Goal: Task Accomplishment & Management: Use online tool/utility

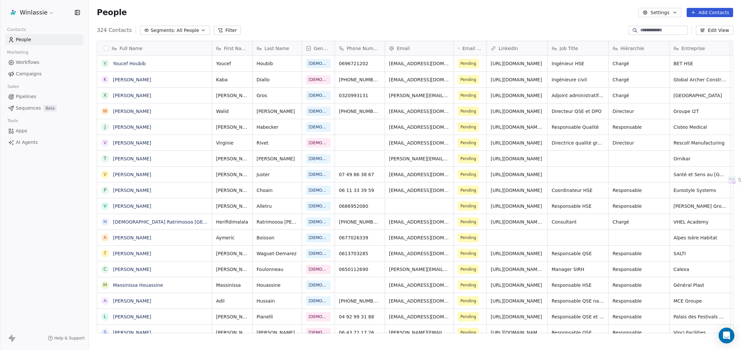
click at [271, 22] on div "People Settings Add Contacts" at bounding box center [415, 12] width 652 height 25
click at [46, 10] on html "Winlassie Contacts People Marketing Workflows Campaigns Sales Pipelines Sequenc…" at bounding box center [370, 199] width 741 height 399
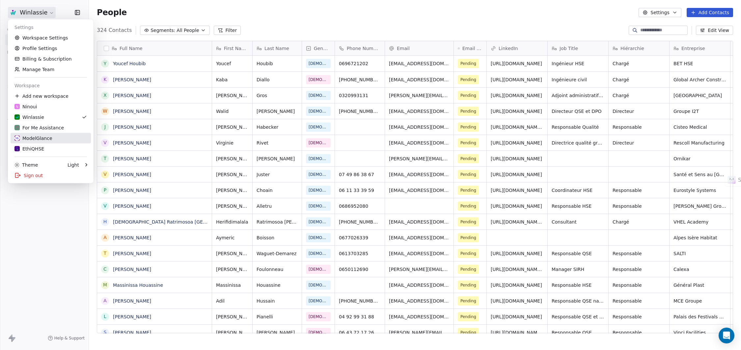
click at [40, 137] on div "ModelGlance" at bounding box center [33, 138] width 38 height 7
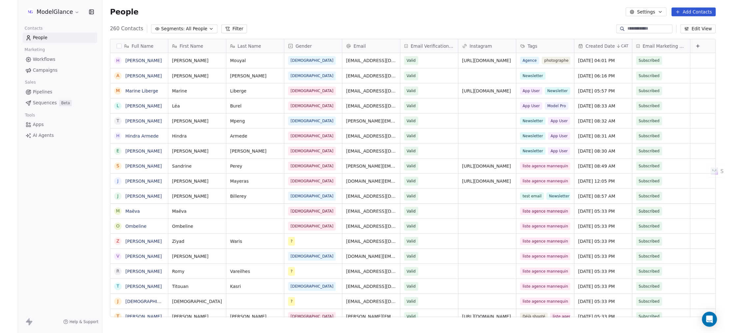
scroll to position [301, 644]
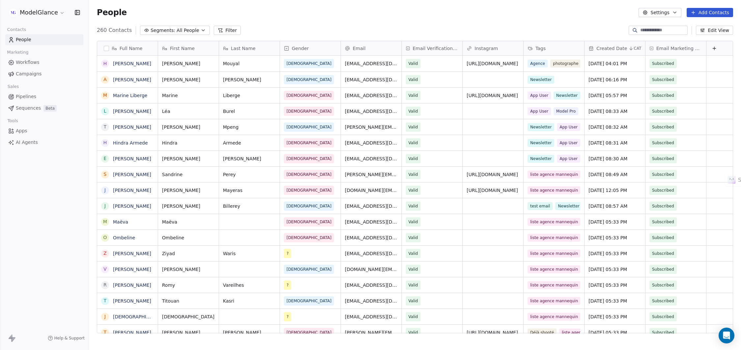
click at [49, 13] on html "ModelGlance Contacts People Marketing Workflows Campaigns Sales Pipelines Seque…" at bounding box center [370, 199] width 741 height 399
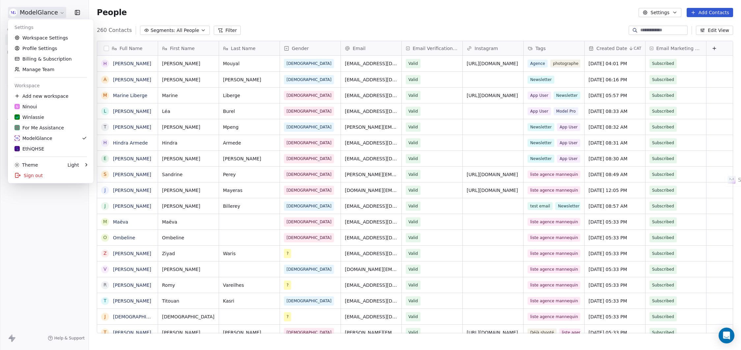
click at [276, 10] on html "ModelGlance Contacts People Marketing Workflows Campaigns Sales Pipelines Seque…" at bounding box center [370, 199] width 741 height 399
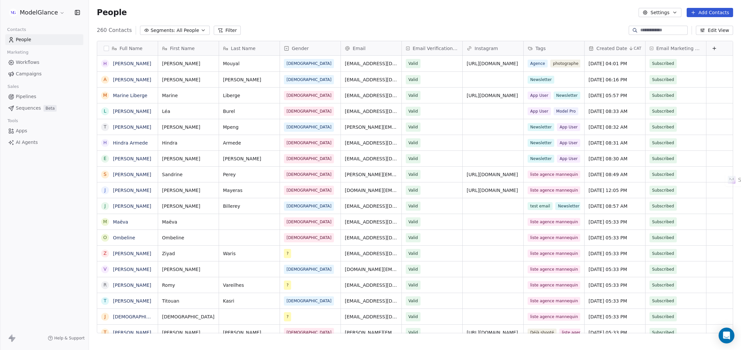
click at [211, 7] on div "People Settings Add Contacts" at bounding box center [415, 12] width 652 height 25
click at [166, 7] on div "People Settings Add Contacts" at bounding box center [415, 12] width 652 height 25
click at [220, 9] on div "People Settings Add Contacts" at bounding box center [415, 12] width 636 height 9
click at [242, 24] on div "People Settings Add Contacts" at bounding box center [415, 12] width 652 height 25
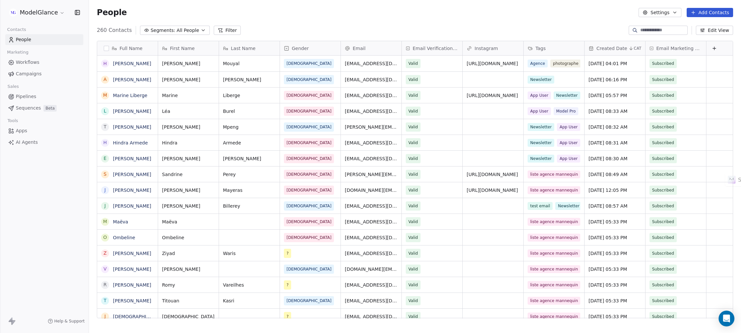
scroll to position [286, 644]
click at [305, 13] on div "People Settings Add Contacts" at bounding box center [415, 12] width 636 height 9
click at [26, 79] on link "Campaigns" at bounding box center [44, 73] width 78 height 11
click at [30, 72] on span "Campaigns" at bounding box center [29, 73] width 26 height 7
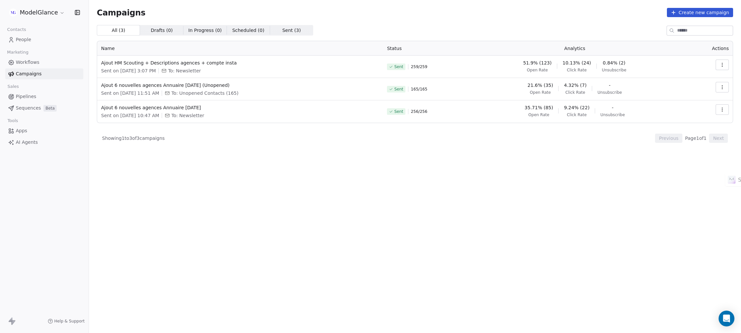
click at [396, 11] on div "Campaigns Create new campaign" at bounding box center [415, 12] width 636 height 9
click at [494, 16] on div "Campaigns Create new campaign" at bounding box center [415, 12] width 636 height 9
click at [494, 67] on button "button" at bounding box center [721, 65] width 13 height 11
click at [494, 92] on span "View Analytics" at bounding box center [688, 91] width 38 height 8
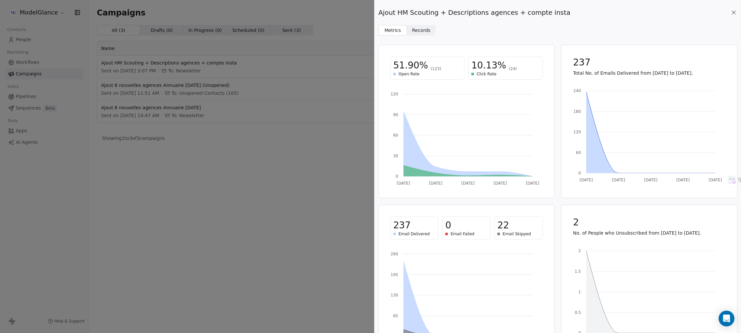
click at [420, 31] on span "Records" at bounding box center [421, 30] width 18 height 7
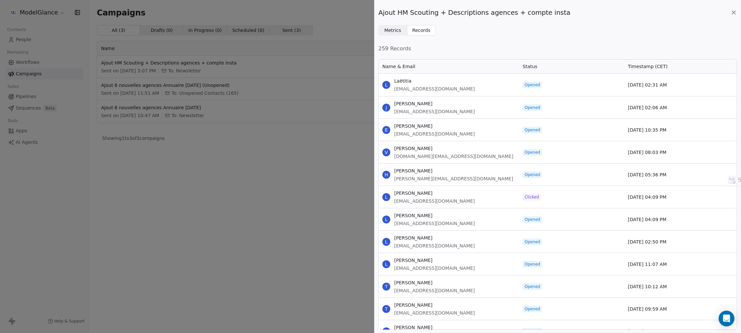
scroll to position [264, 351]
click at [494, 32] on div "Metrics Metrics Records Records" at bounding box center [557, 30] width 359 height 11
click at [494, 12] on icon at bounding box center [733, 12] width 7 height 7
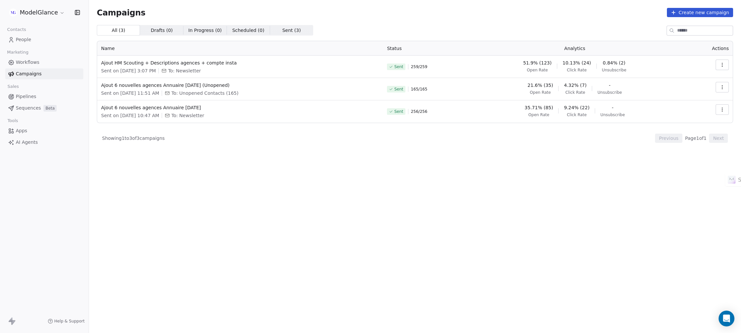
click at [386, 17] on div "Campaigns Create new campaign All ( 3 ) All ( 3 ) Drafts ( 0 ) Drafts ( 0 ) In …" at bounding box center [415, 141] width 636 height 267
click at [371, 4] on div "Campaigns Create new campaign All ( 3 ) All ( 3 ) Drafts ( 0 ) Drafts ( 0 ) In …" at bounding box center [415, 141] width 652 height 283
click at [370, 27] on div "All ( 3 ) All ( 3 ) Drafts ( 0 ) Drafts ( 0 ) In Progress ( 0 ) In Progress ( 0…" at bounding box center [415, 30] width 636 height 11
click at [372, 8] on div "Campaigns Create new campaign" at bounding box center [415, 12] width 636 height 9
click at [324, 17] on div "Campaigns Create new campaign" at bounding box center [415, 12] width 636 height 9
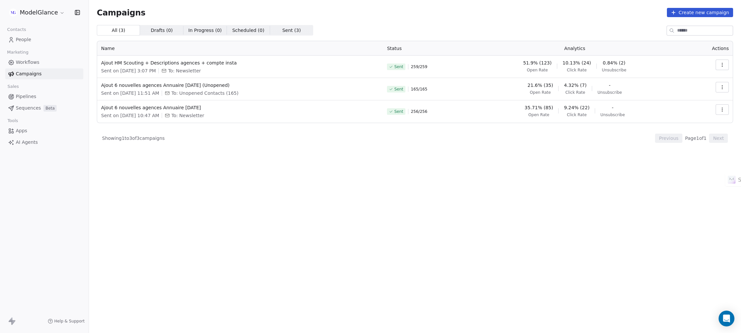
click at [347, 13] on div "Campaigns Create new campaign" at bounding box center [415, 12] width 636 height 9
click at [280, 8] on div "Campaigns Create new campaign" at bounding box center [415, 12] width 636 height 9
click at [236, 7] on div "Campaigns Create new campaign All ( 3 ) All ( 3 ) Drafts ( 0 ) Drafts ( 0 ) In …" at bounding box center [415, 141] width 652 height 283
click at [193, 7] on div "Campaigns Create new campaign All ( 3 ) All ( 3 ) Drafts ( 0 ) Drafts ( 0 ) In …" at bounding box center [415, 141] width 652 height 283
click at [158, 7] on div "Campaigns Create new campaign All ( 3 ) All ( 3 ) Drafts ( 0 ) Drafts ( 0 ) In …" at bounding box center [415, 141] width 652 height 283
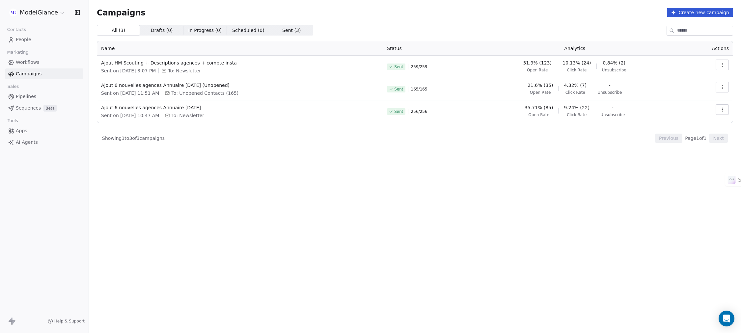
click at [278, 6] on div "Campaigns Create new campaign All ( 3 ) All ( 3 ) Drafts ( 0 ) Drafts ( 0 ) In …" at bounding box center [415, 141] width 652 height 283
click at [349, 20] on div "Campaigns Create new campaign All ( 3 ) All ( 3 ) Drafts ( 0 ) Drafts ( 0 ) In …" at bounding box center [415, 141] width 636 height 267
click at [238, 6] on div "Campaigns Create new campaign All ( 3 ) All ( 3 ) Drafts ( 0 ) Drafts ( 0 ) In …" at bounding box center [415, 141] width 652 height 283
click at [195, 7] on div "Campaigns Create new campaign All ( 3 ) All ( 3 ) Drafts ( 0 ) Drafts ( 0 ) In …" at bounding box center [415, 141] width 652 height 283
click at [153, 9] on div "Campaigns Create new campaign" at bounding box center [415, 12] width 636 height 9
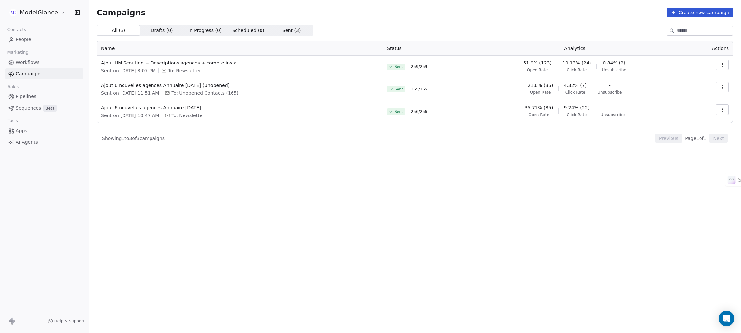
click at [368, 15] on div "Campaigns Create new campaign" at bounding box center [415, 12] width 636 height 9
click at [417, 13] on div "Campaigns Create new campaign" at bounding box center [415, 12] width 636 height 9
click at [418, 14] on div "Campaigns Create new campaign" at bounding box center [415, 12] width 636 height 9
click at [408, 14] on div "Campaigns Create new campaign" at bounding box center [415, 12] width 636 height 9
click at [574, 16] on div "Campaigns Create new campaign" at bounding box center [415, 12] width 636 height 9
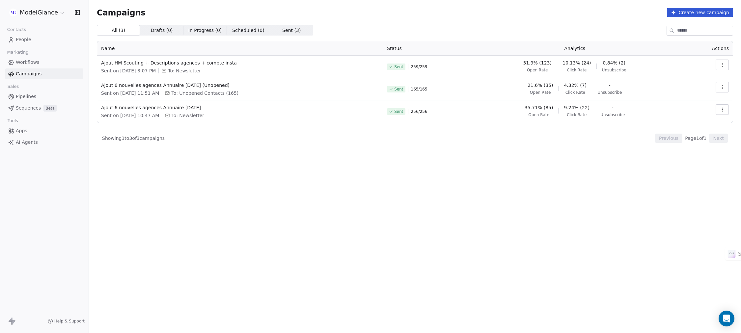
drag, startPoint x: 546, startPoint y: 14, endPoint x: 537, endPoint y: 11, distance: 9.4
click at [545, 14] on div "Campaigns Create new campaign" at bounding box center [415, 12] width 636 height 9
click at [410, 14] on div "Campaigns Create new campaign" at bounding box center [415, 12] width 636 height 9
click at [417, 13] on div "Campaigns Create new campaign" at bounding box center [415, 12] width 636 height 9
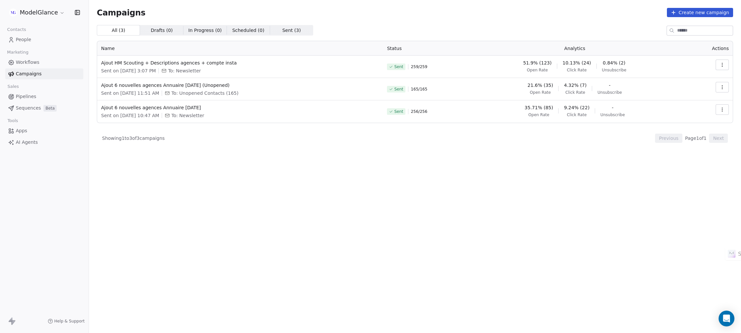
click at [417, 15] on div "Campaigns Create new campaign" at bounding box center [415, 12] width 636 height 9
click at [322, 15] on div "Campaigns Create new campaign" at bounding box center [415, 12] width 636 height 9
click at [323, 9] on div "Campaigns Create new campaign" at bounding box center [415, 12] width 636 height 9
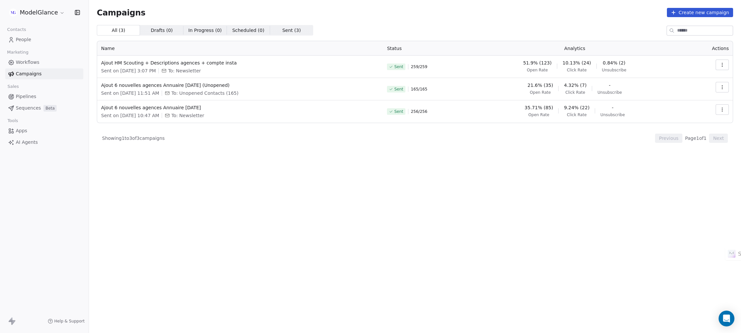
click at [323, 8] on div "Campaigns Create new campaign" at bounding box center [415, 12] width 636 height 9
click at [20, 39] on span "People" at bounding box center [23, 39] width 15 height 7
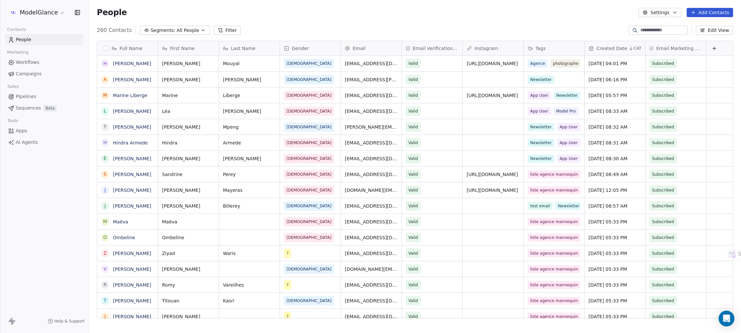
scroll to position [286, 644]
